Goal: Communication & Community: Answer question/provide support

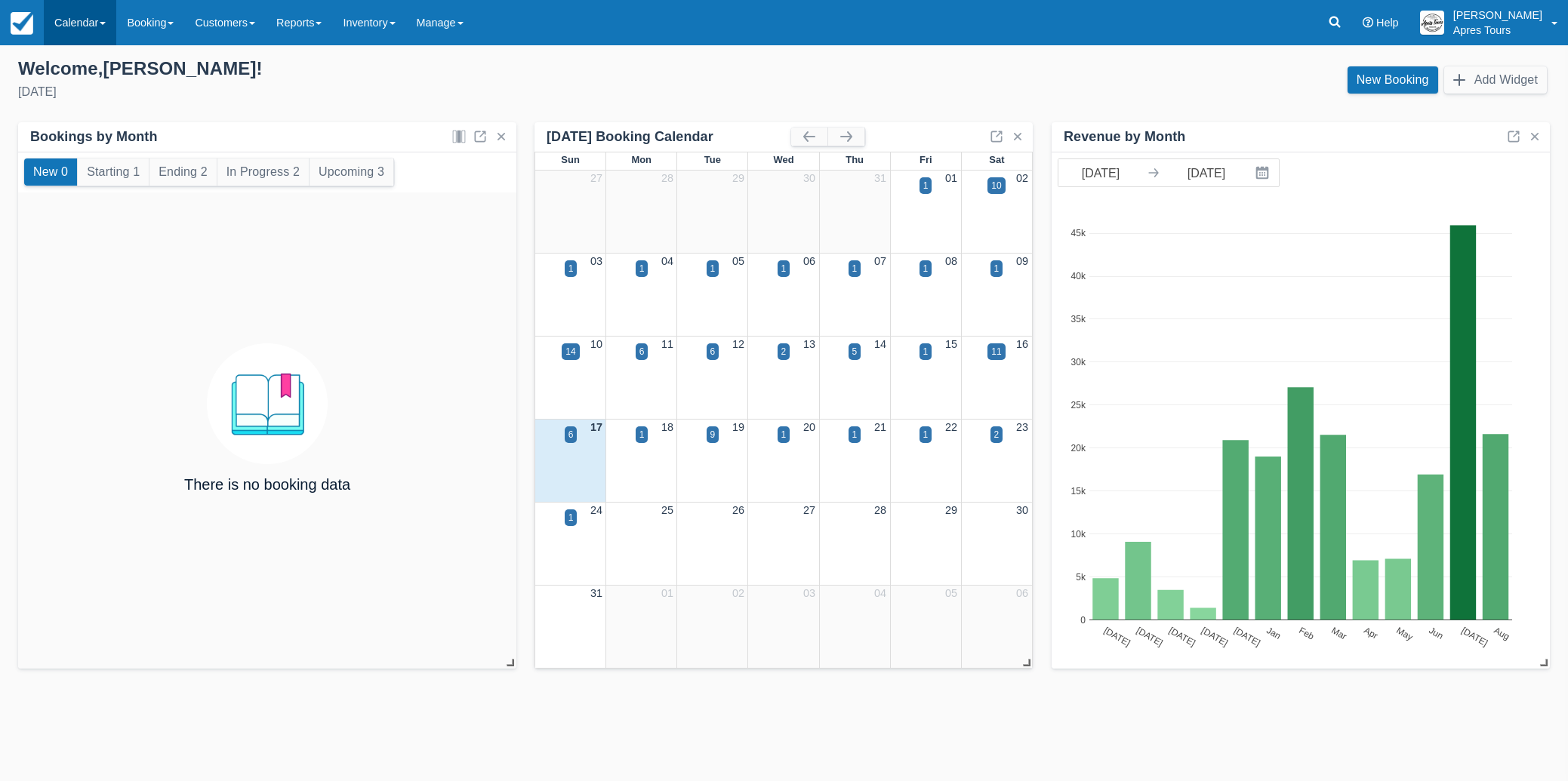
click at [80, 21] on link "Calendar" at bounding box center [79, 22] width 73 height 45
click at [74, 143] on link "Month" at bounding box center [104, 143] width 119 height 32
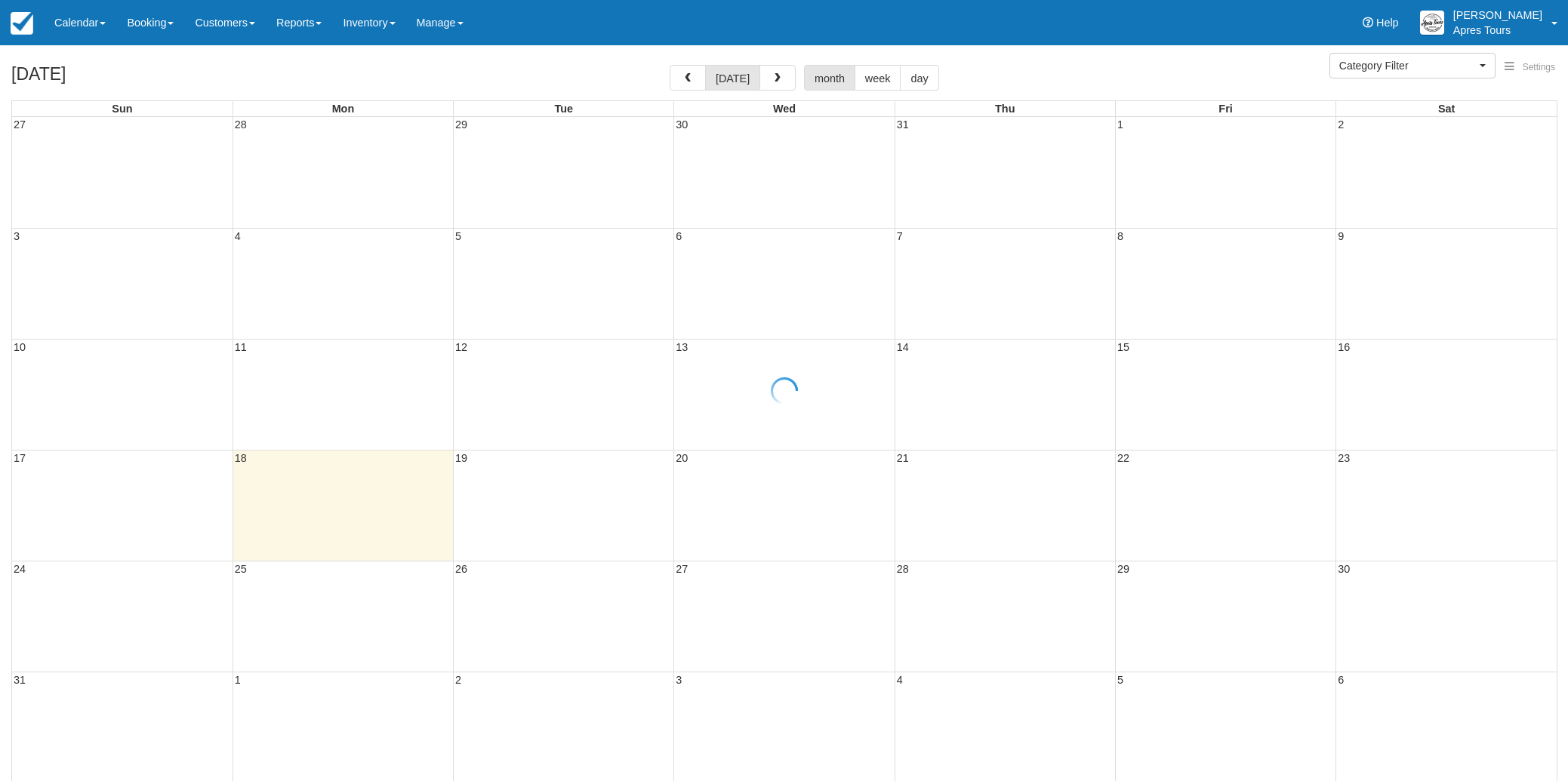
select select
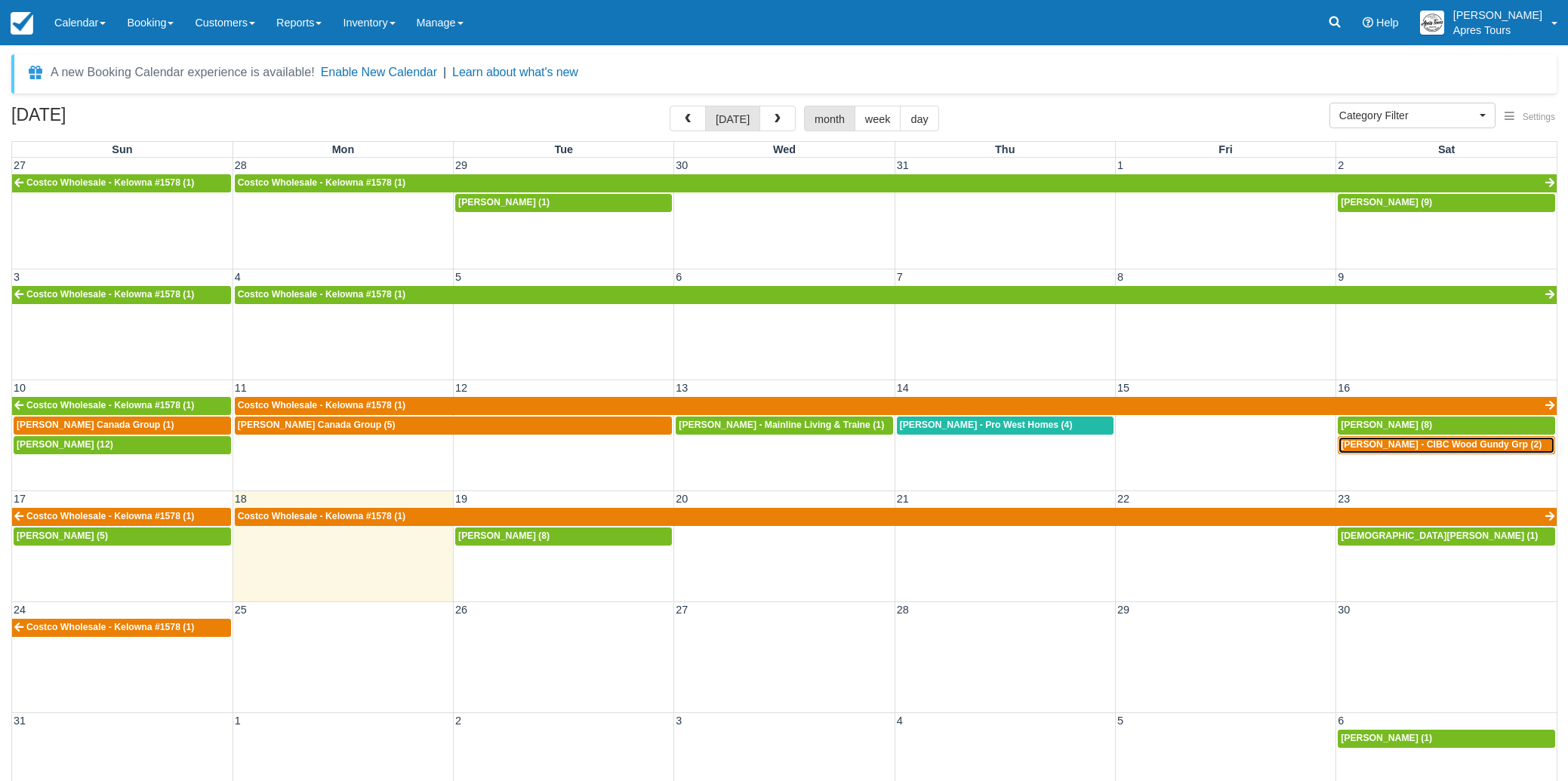
click at [1410, 441] on span "Loughren, Lorraine - CIBC Wood Gundy Grp (2)" at bounding box center [1441, 445] width 201 height 10
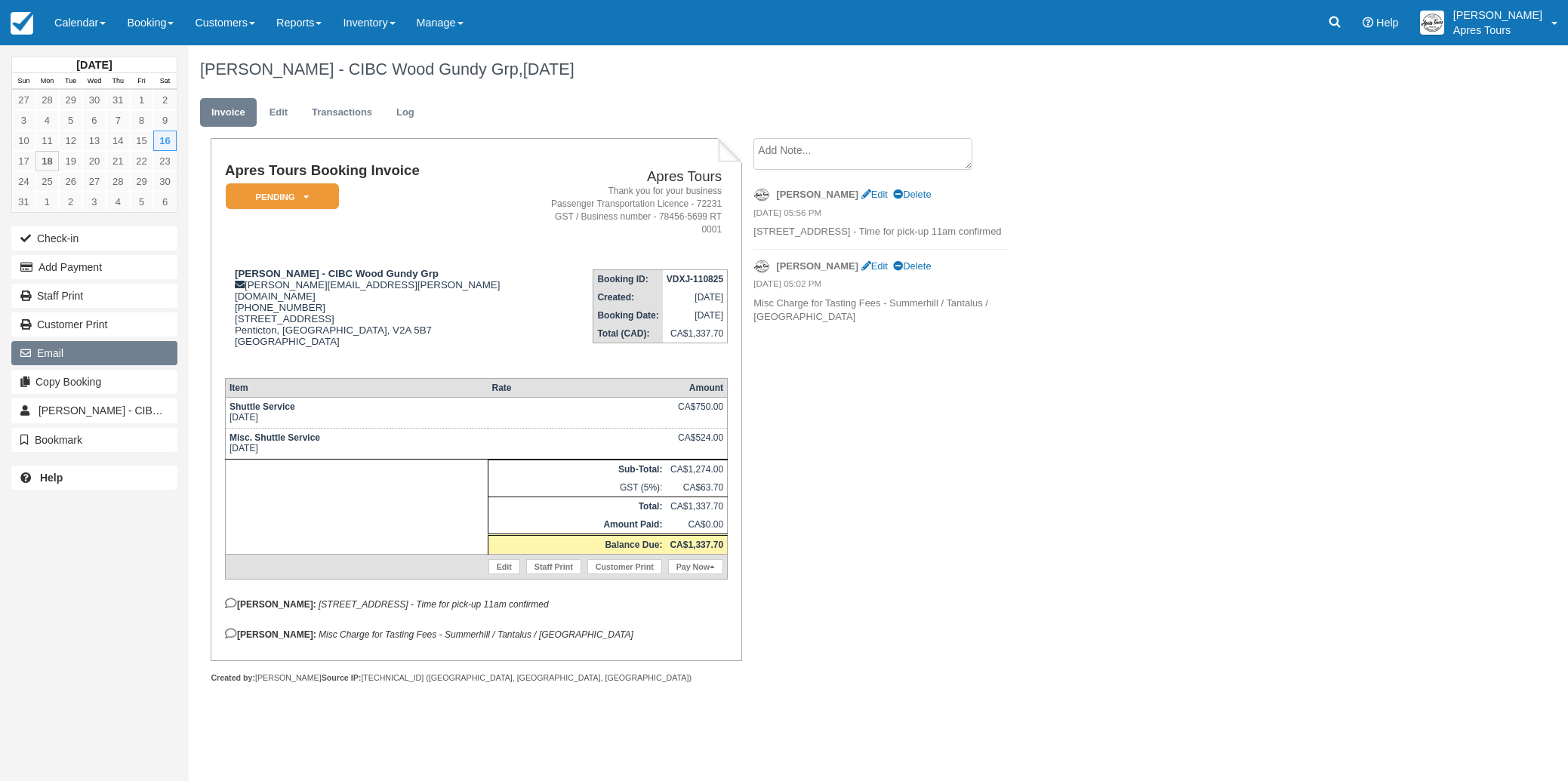
click at [36, 356] on icon "button" at bounding box center [28, 353] width 16 height 10
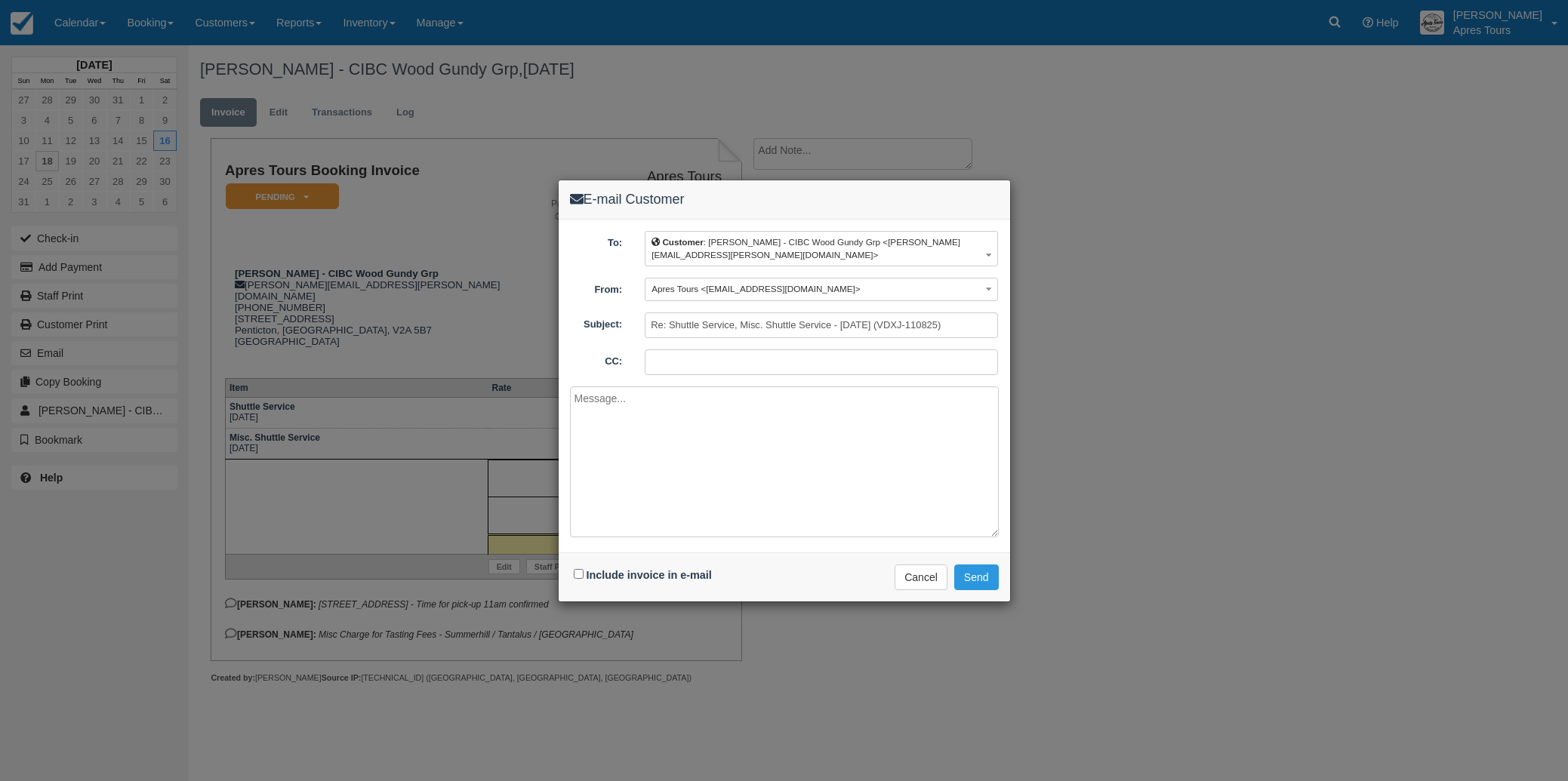
click at [669, 366] on input "CC:" at bounding box center [821, 362] width 353 height 26
type input "info@aprestours.com"
click at [578, 576] on input "Include invoice in e-mail" at bounding box center [578, 574] width 9 height 9
checkbox input "true"
click at [621, 419] on textarea at bounding box center [784, 462] width 428 height 151
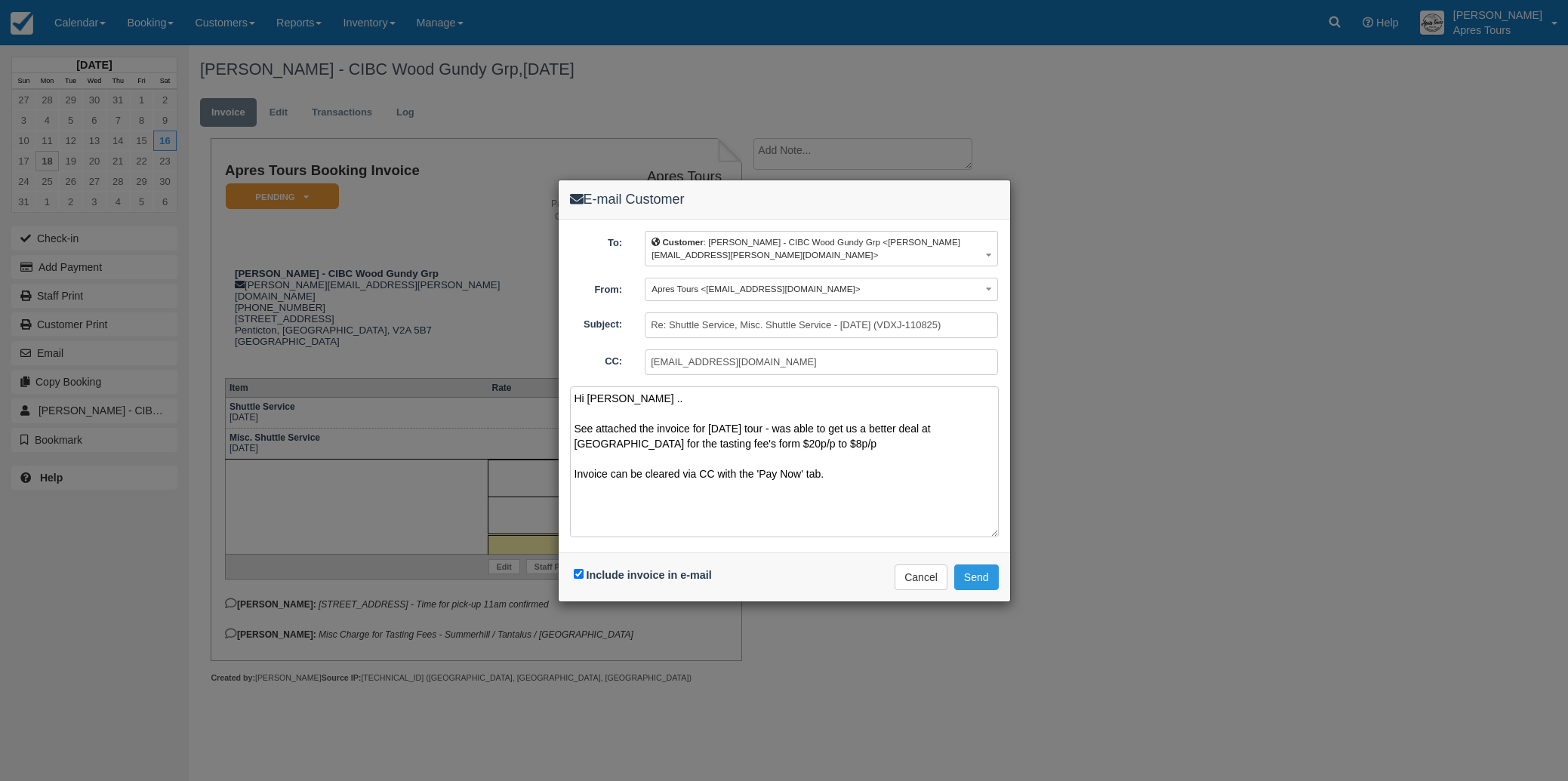
click at [772, 443] on textarea "Hi Lorraine .. See attached the invoice for Saturday's tour - was able to get u…" at bounding box center [784, 462] width 428 height 151
click at [853, 465] on textarea "Hi Lorraine .. See attached the invoice for Saturday's tour - Invoice can be cl…" at bounding box center [784, 462] width 428 height 151
click at [744, 493] on textarea "Hi Lorraine .. See attached the invoice for Saturday's tour - Invoice can be cl…" at bounding box center [784, 462] width 428 height 151
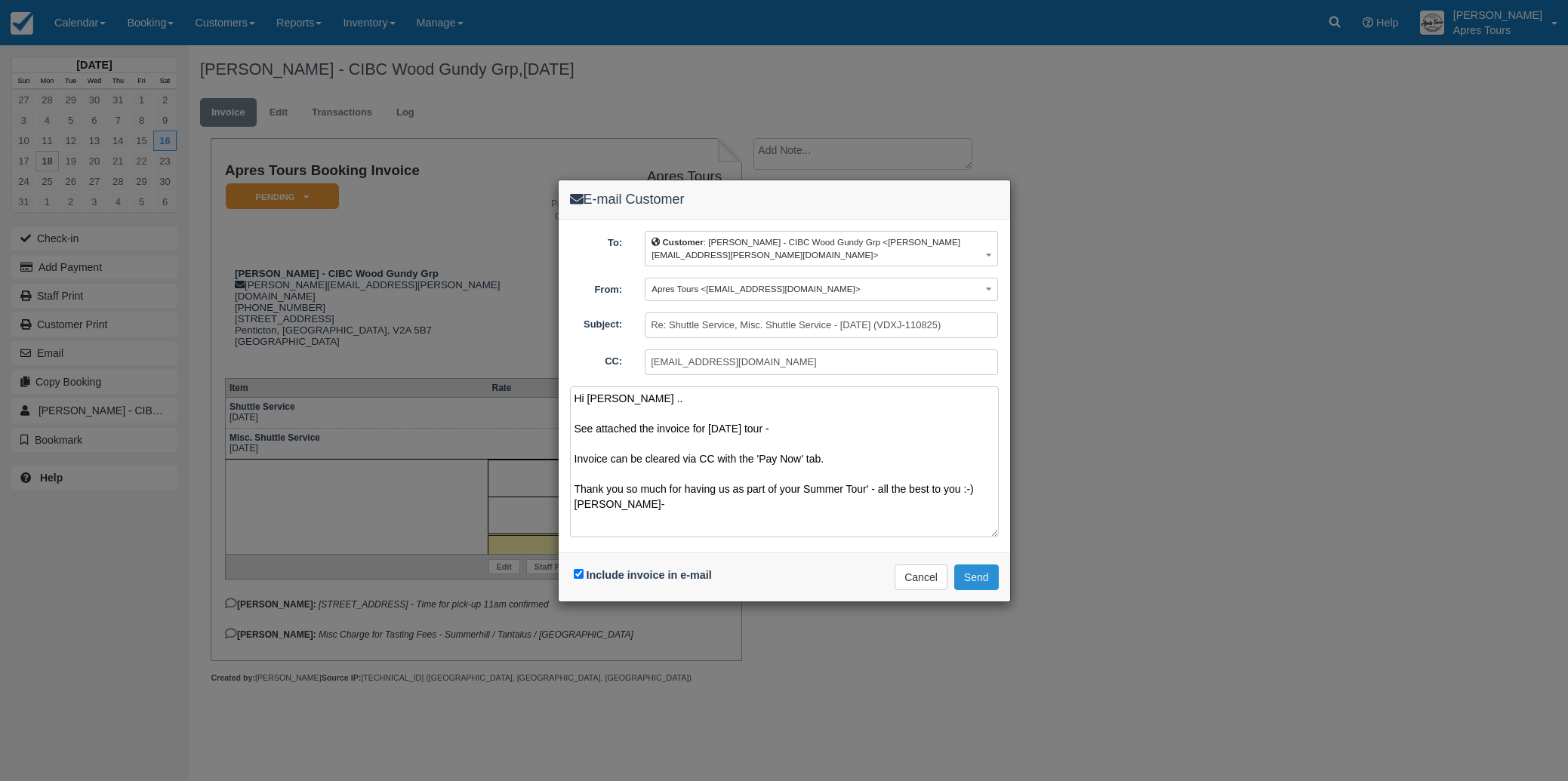
type textarea "Hi Lorraine .. See attached the invoice for Saturday's tour - Invoice can be cl…"
click at [982, 578] on button "Send" at bounding box center [976, 578] width 44 height 26
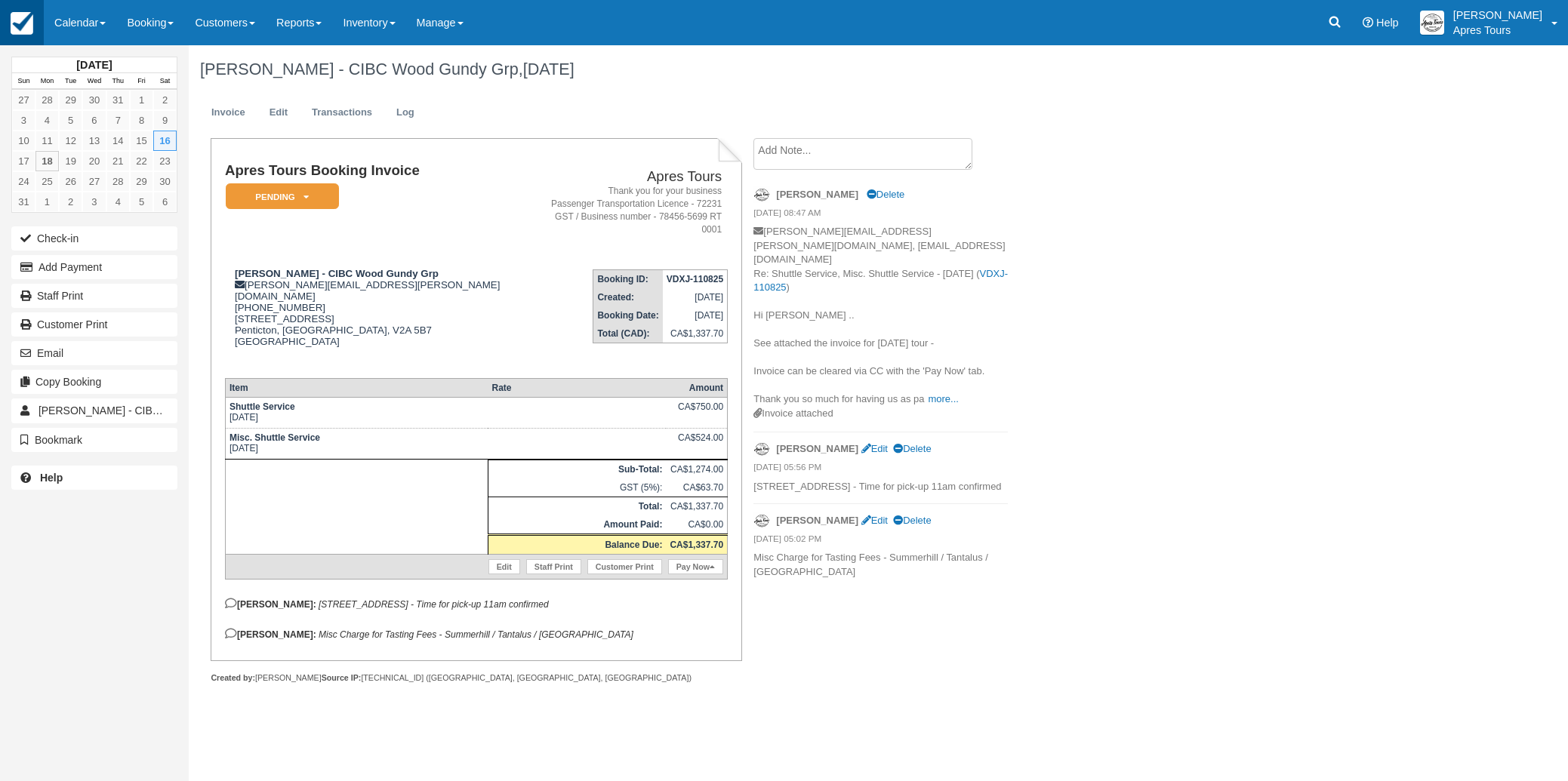
click at [13, 25] on img at bounding box center [21, 23] width 23 height 23
